Goal: Find specific page/section: Find specific page/section

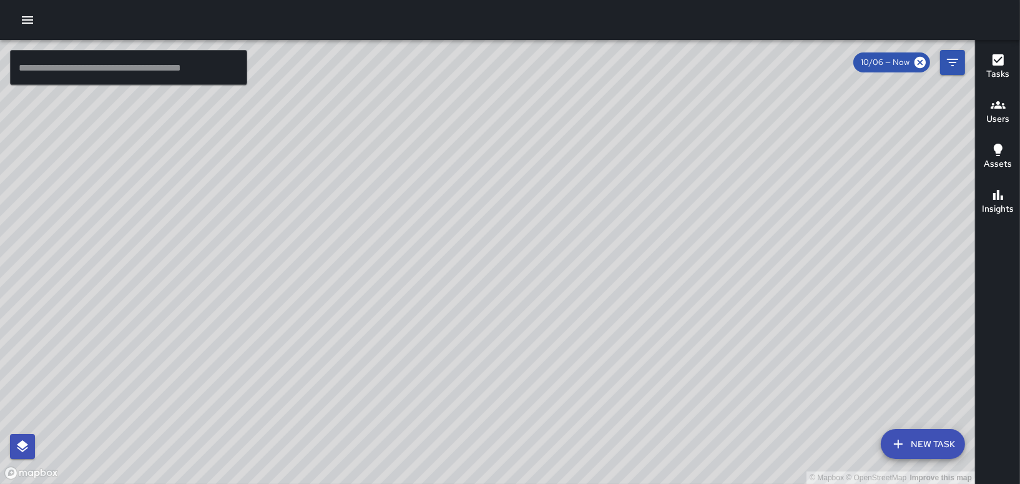
click at [30, 21] on icon "button" at bounding box center [27, 19] width 15 height 15
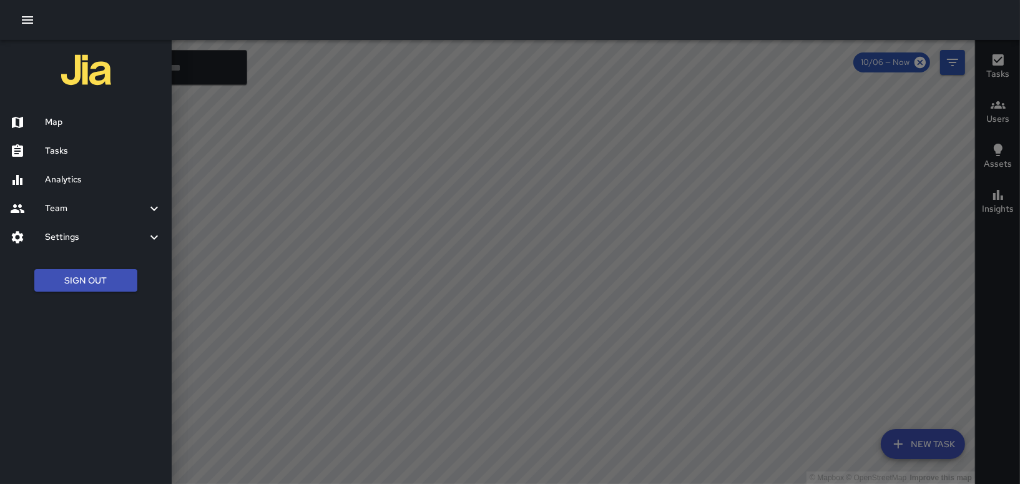
click at [56, 155] on h6 "Tasks" at bounding box center [103, 151] width 117 height 14
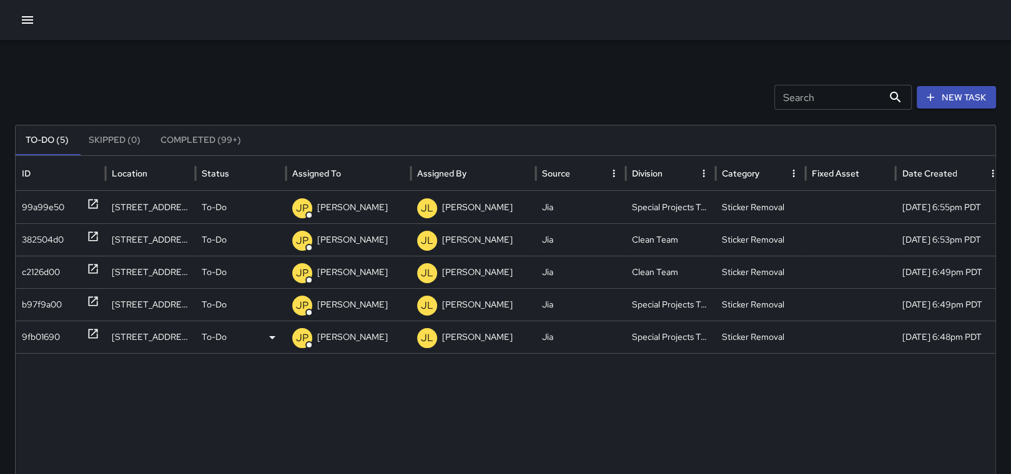
click at [95, 333] on icon at bounding box center [93, 334] width 12 height 12
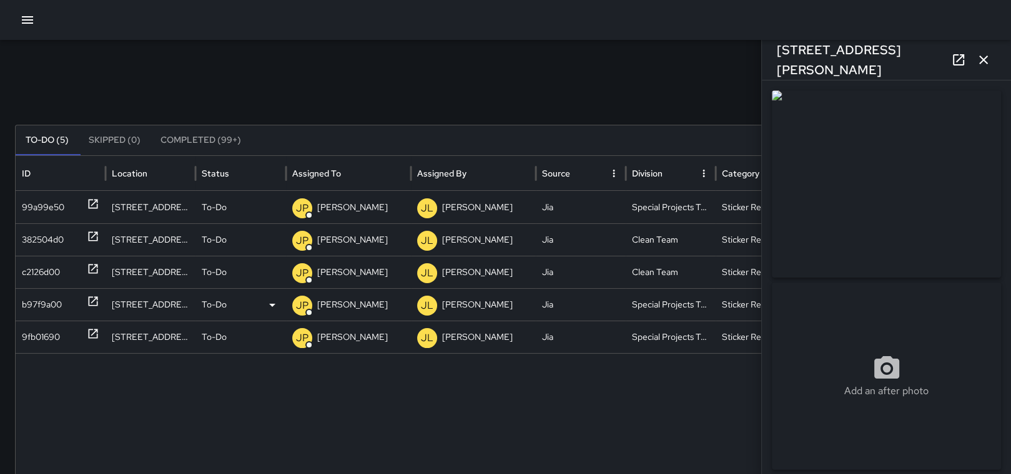
click at [93, 298] on icon at bounding box center [93, 301] width 12 height 12
click at [92, 267] on icon at bounding box center [93, 269] width 12 height 12
click at [96, 233] on icon at bounding box center [93, 236] width 12 height 12
click at [89, 202] on icon at bounding box center [93, 204] width 9 height 9
click at [983, 63] on icon "button" at bounding box center [983, 59] width 15 height 15
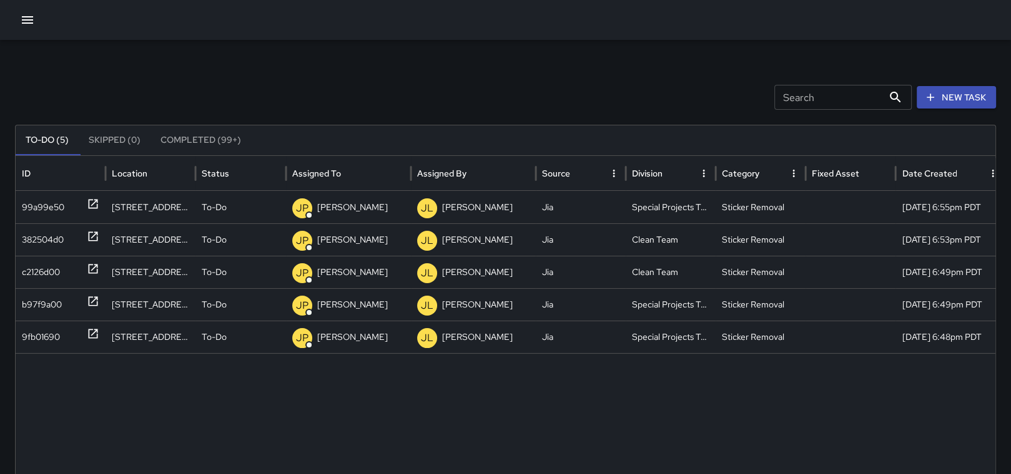
click at [22, 18] on icon "button" at bounding box center [27, 19] width 15 height 15
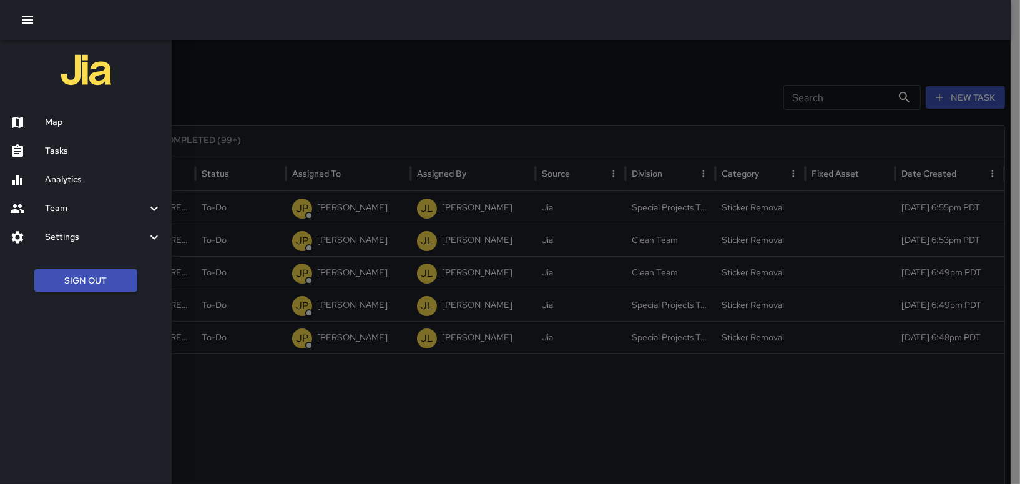
click at [47, 119] on h6 "Map" at bounding box center [103, 122] width 117 height 14
